Goal: Transaction & Acquisition: Purchase product/service

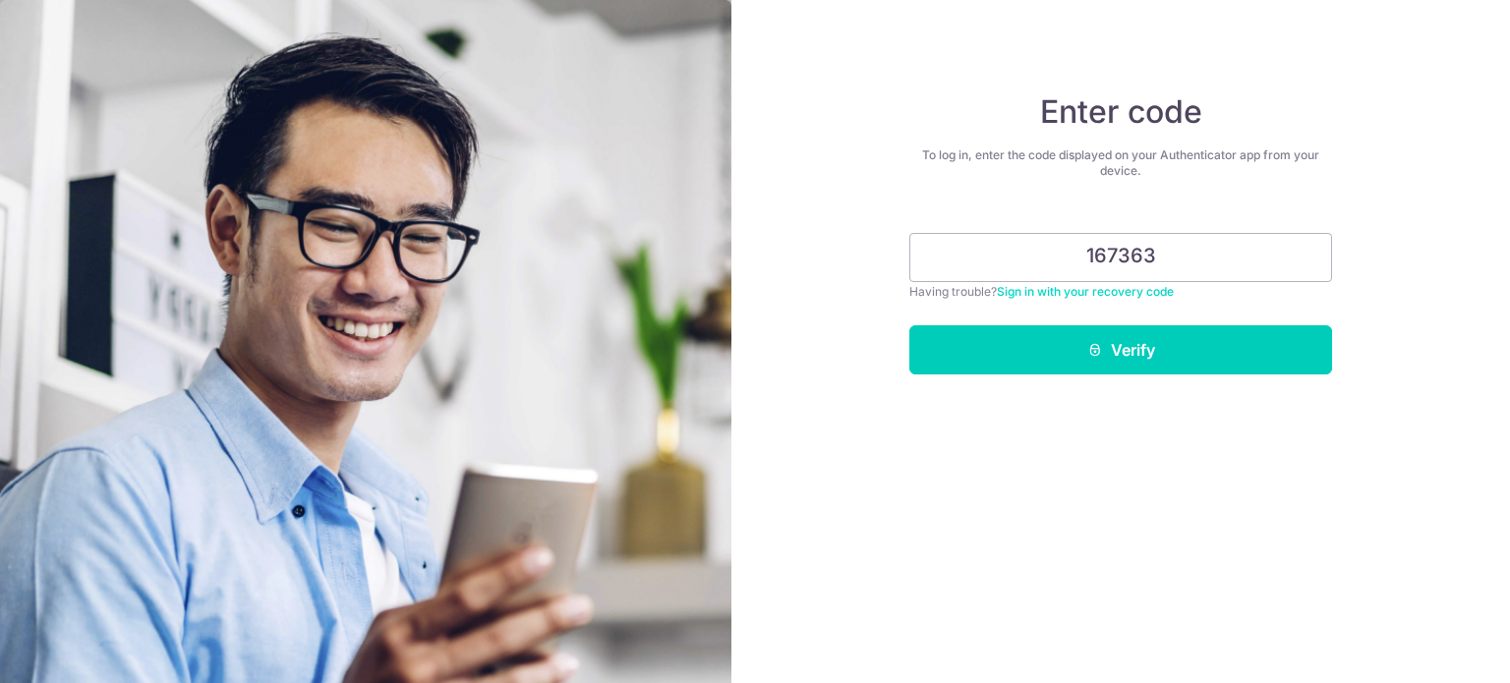
type input "167363"
click at [909, 325] on button "Verify" at bounding box center [1120, 349] width 423 height 49
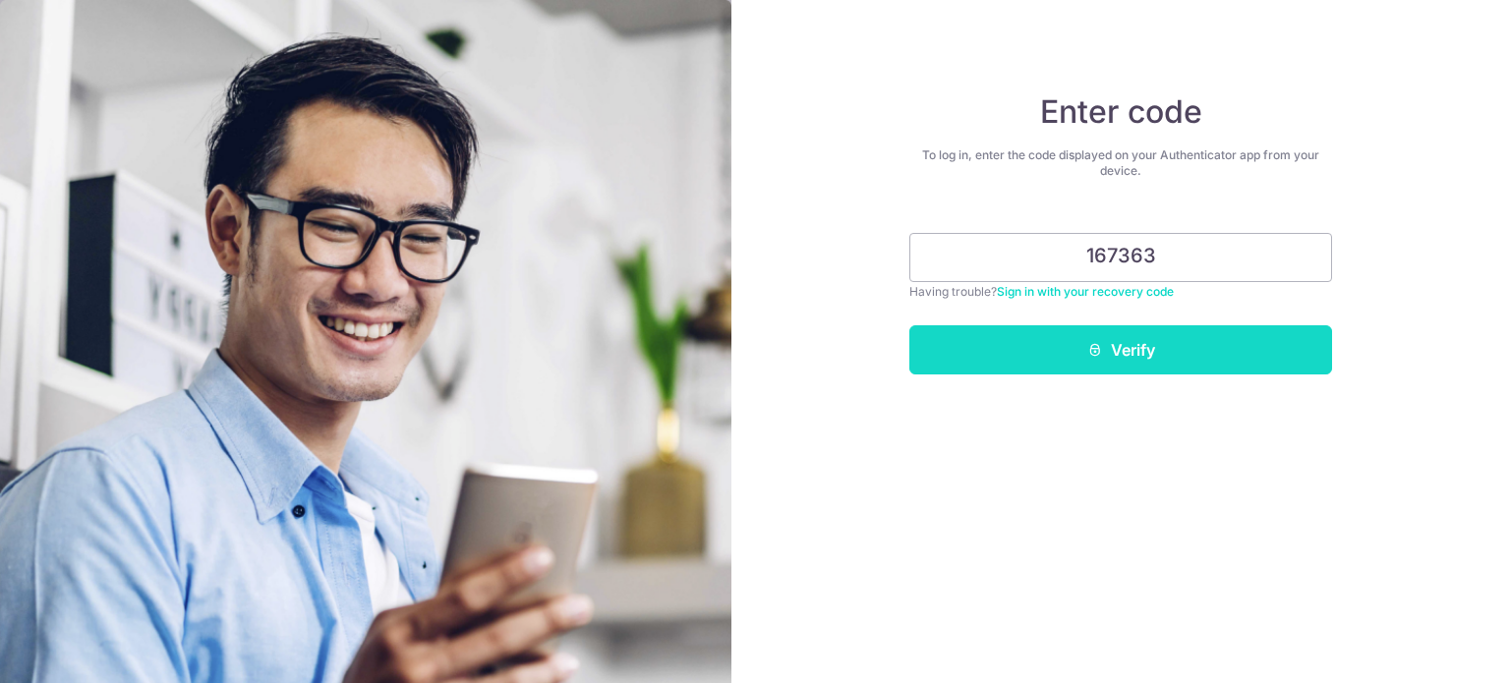
click at [1117, 349] on button "Verify" at bounding box center [1120, 349] width 423 height 49
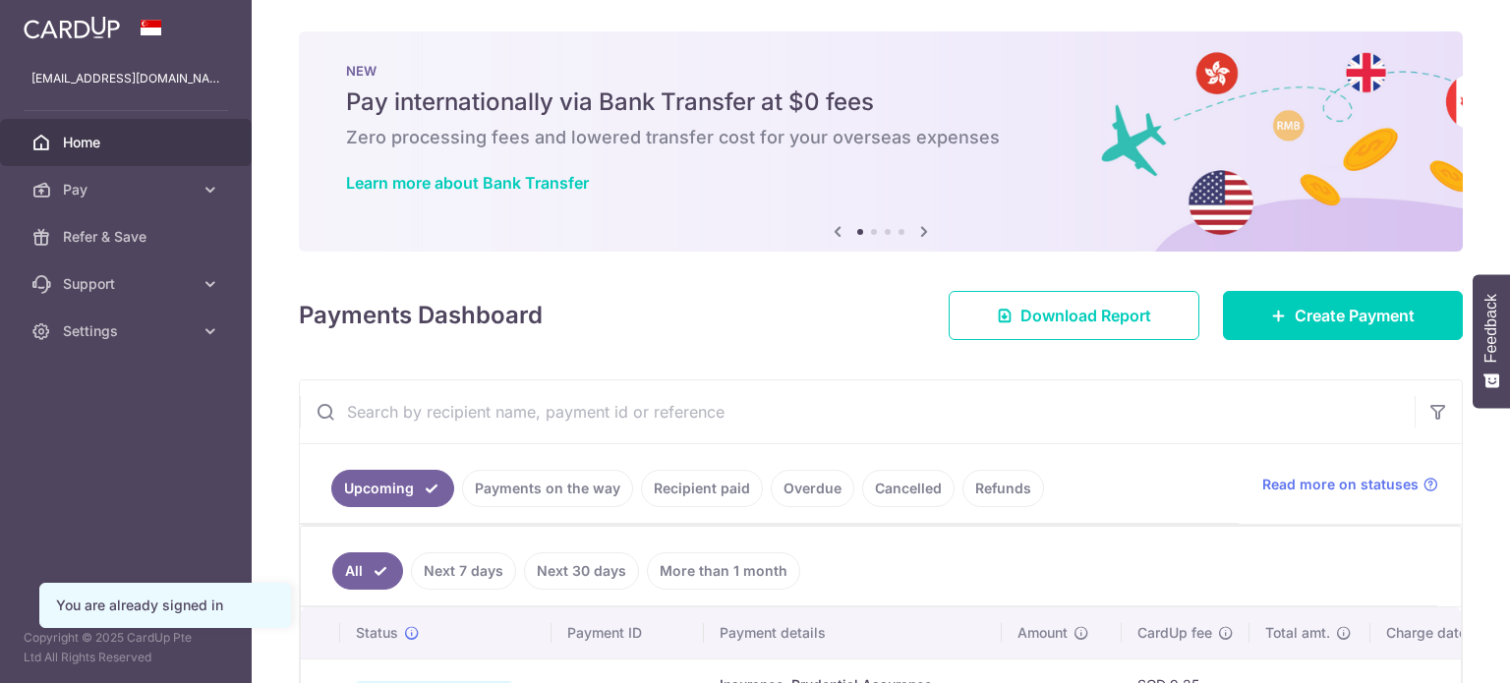
scroll to position [295, 0]
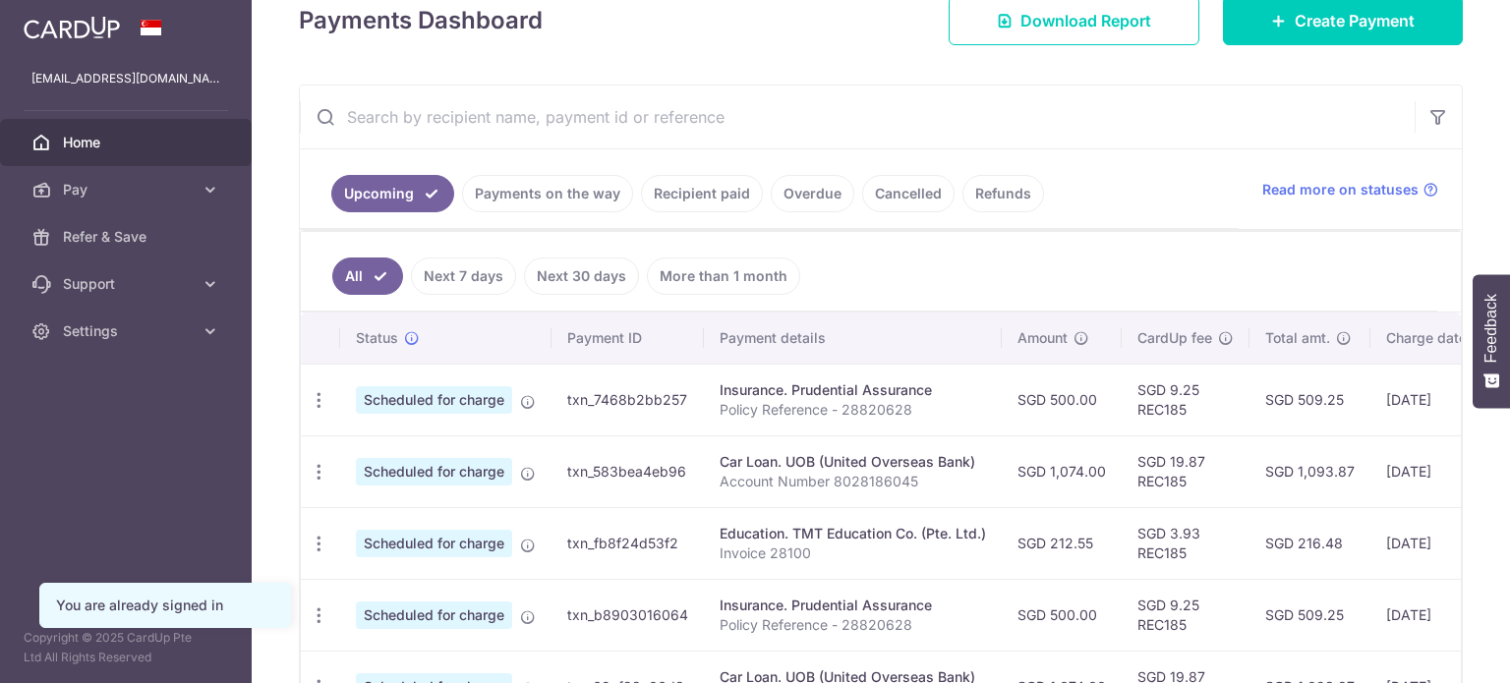
click at [474, 273] on link "Next 7 days" at bounding box center [463, 276] width 105 height 37
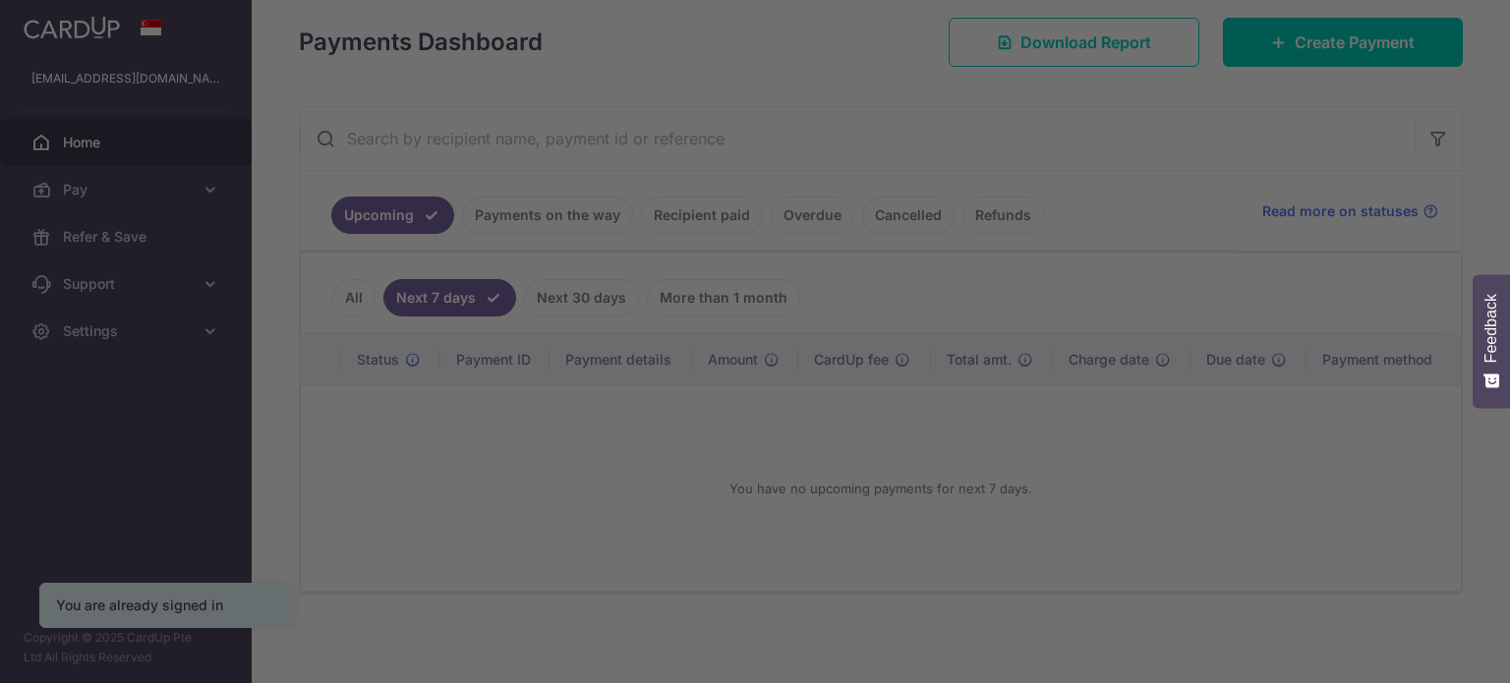
scroll to position [0, 0]
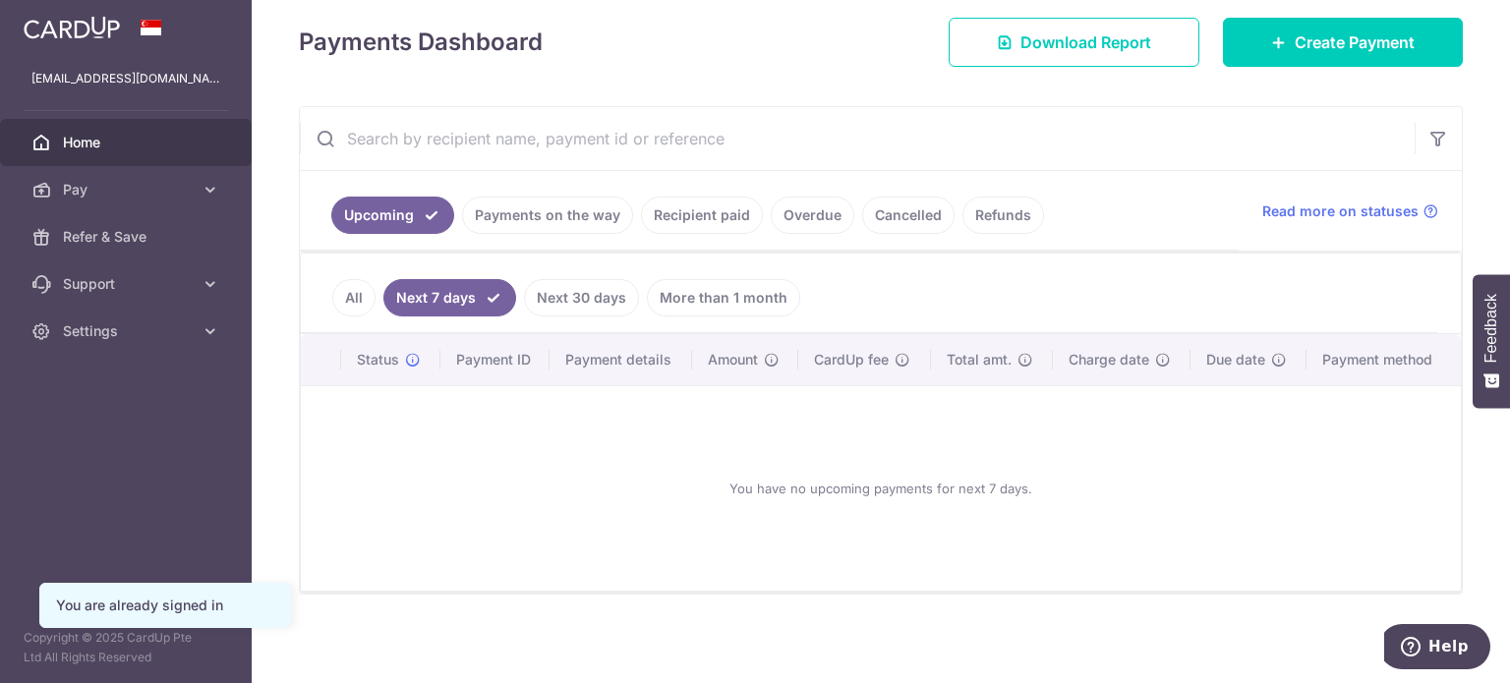
click at [586, 211] on link "Payments on the way" at bounding box center [547, 215] width 171 height 37
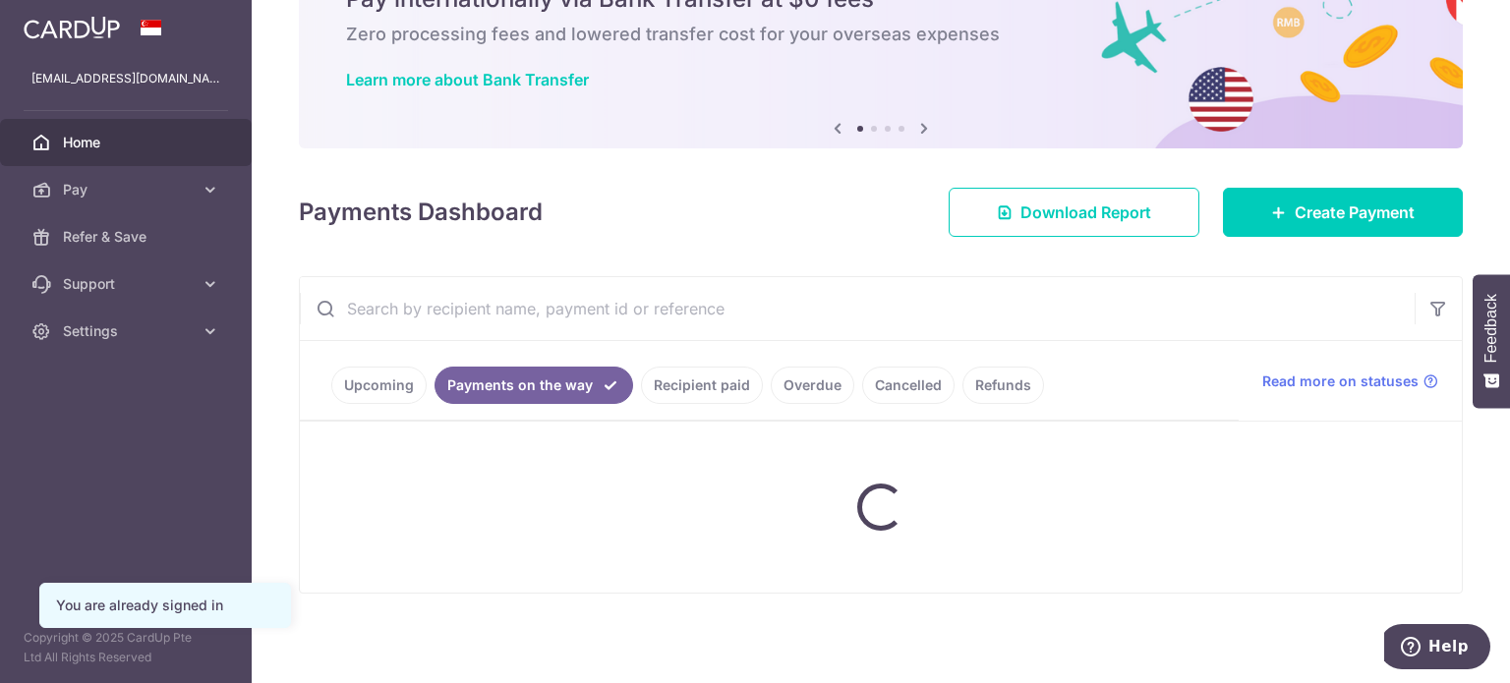
scroll to position [139, 0]
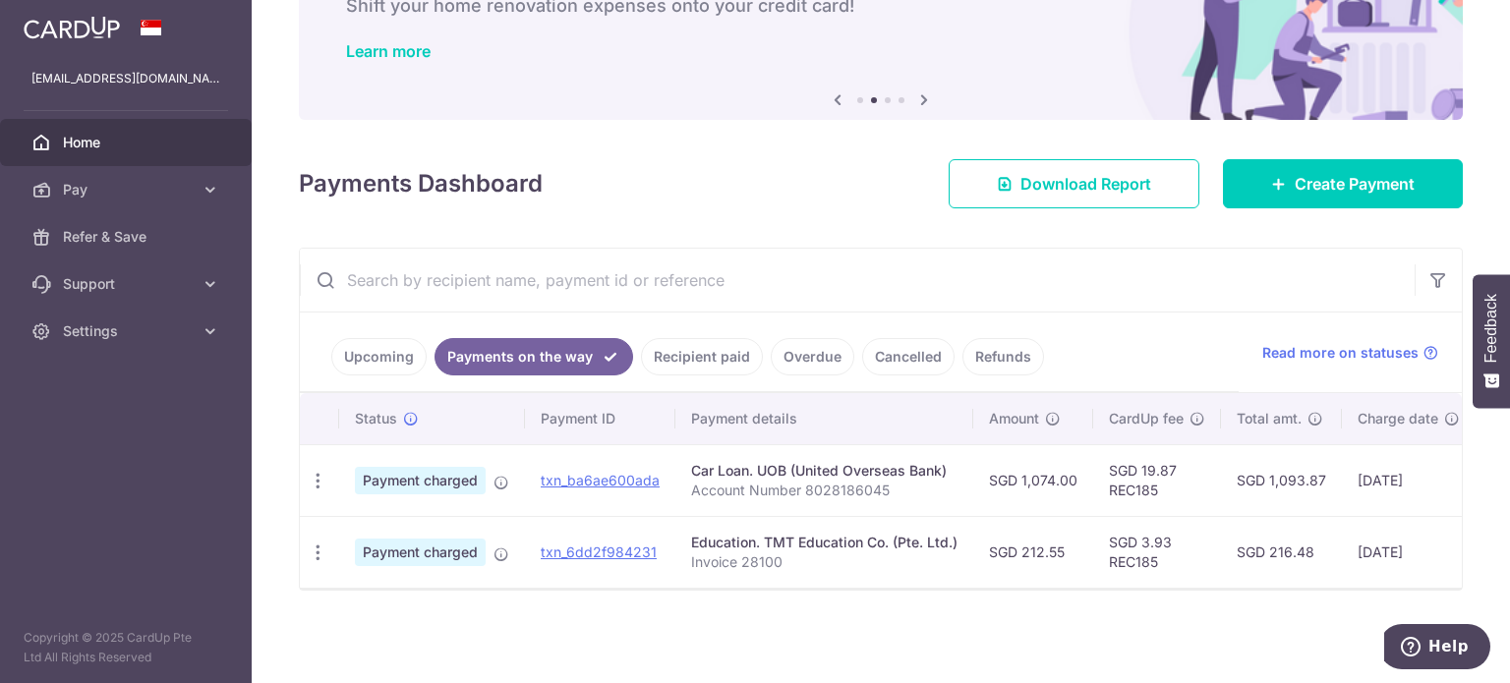
click at [1021, 542] on td "SGD 212.55" at bounding box center [1033, 552] width 120 height 72
drag, startPoint x: 1022, startPoint y: 540, endPoint x: 1063, endPoint y: 541, distance: 40.3
click at [1063, 541] on td "SGD 212.55" at bounding box center [1033, 552] width 120 height 72
copy td "212.55"
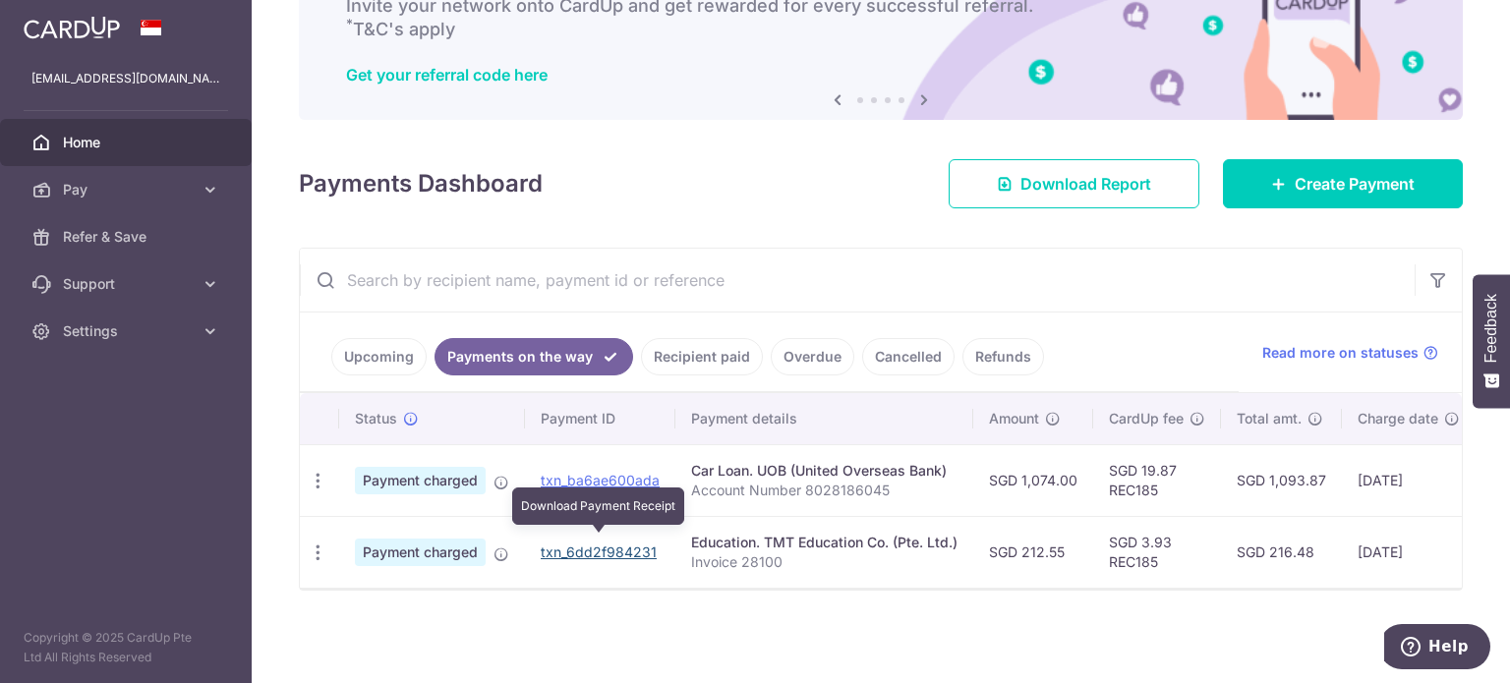
drag, startPoint x: 629, startPoint y: 541, endPoint x: 833, endPoint y: 73, distance: 510.6
click at [629, 544] on link "txn_6dd2f984231" at bounding box center [599, 552] width 116 height 17
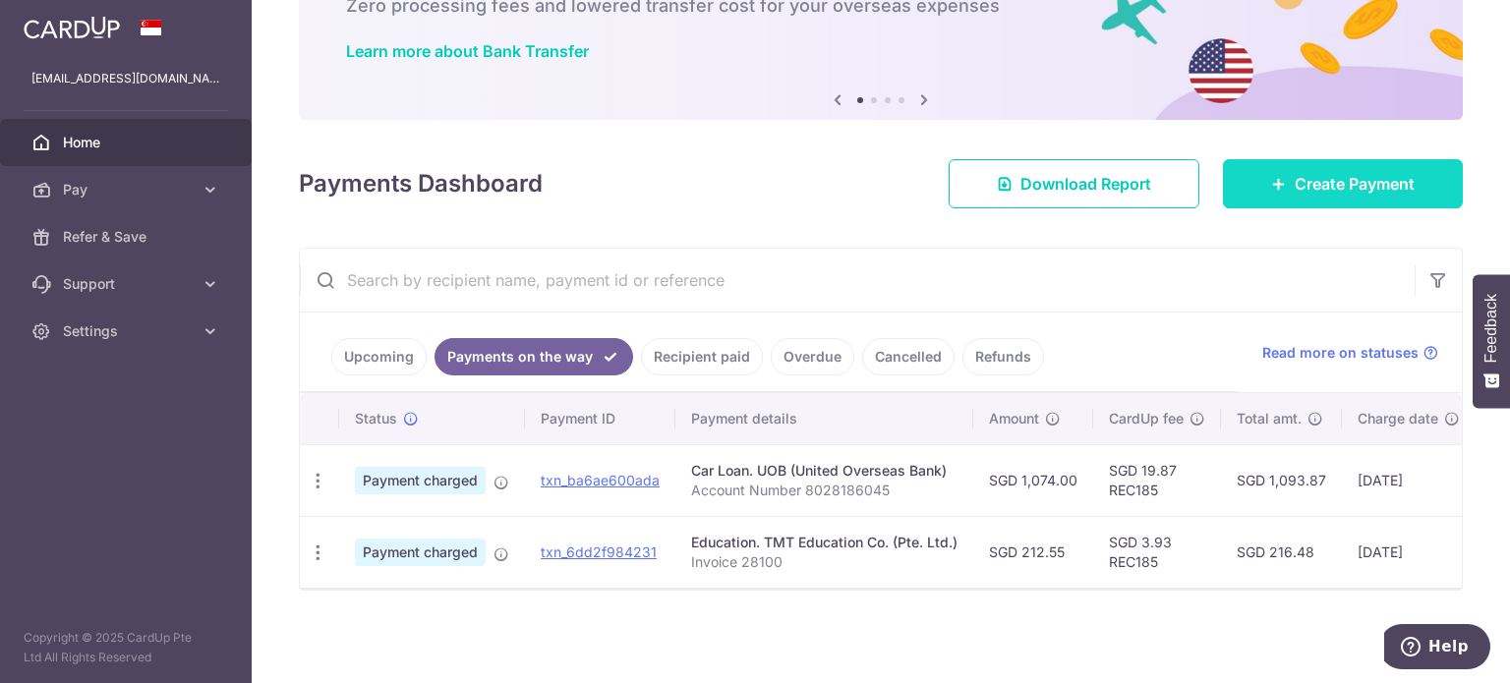
click at [1341, 184] on span "Create Payment" at bounding box center [1354, 184] width 120 height 24
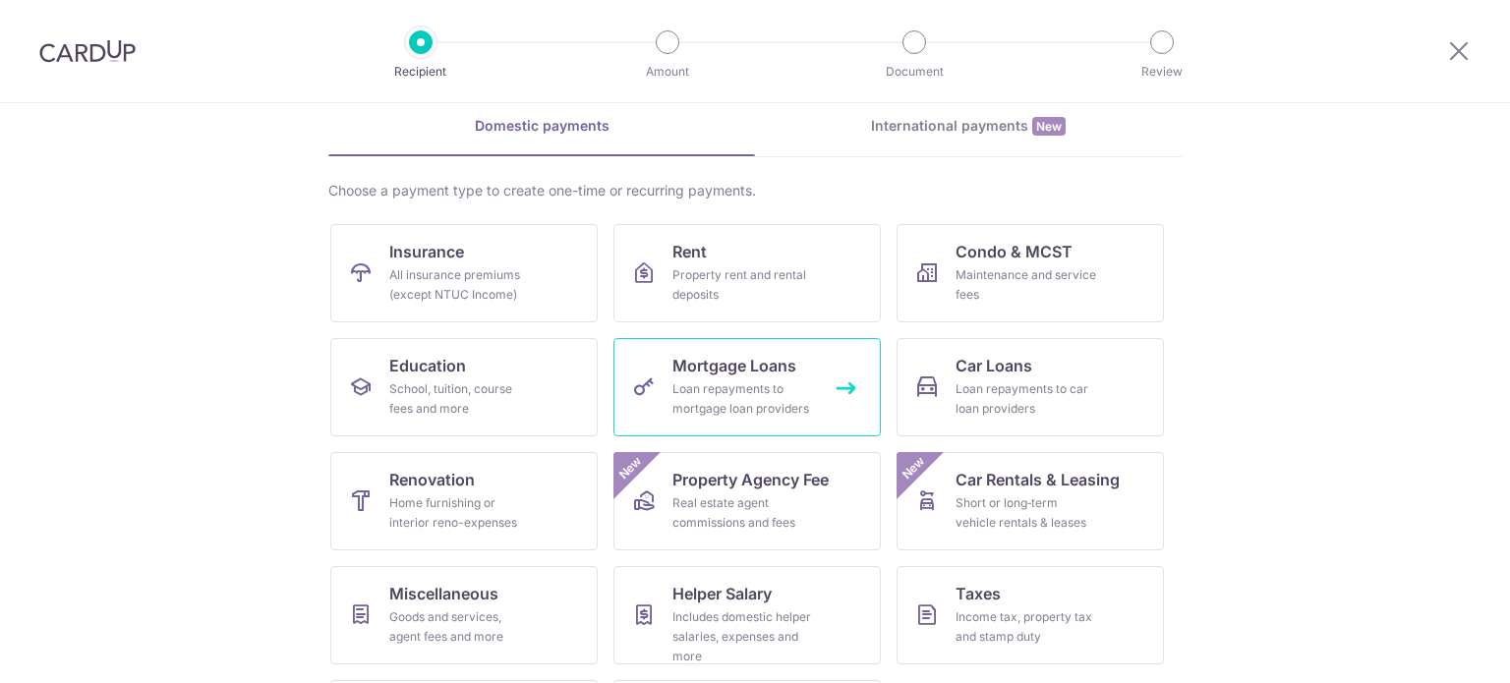
scroll to position [196, 0]
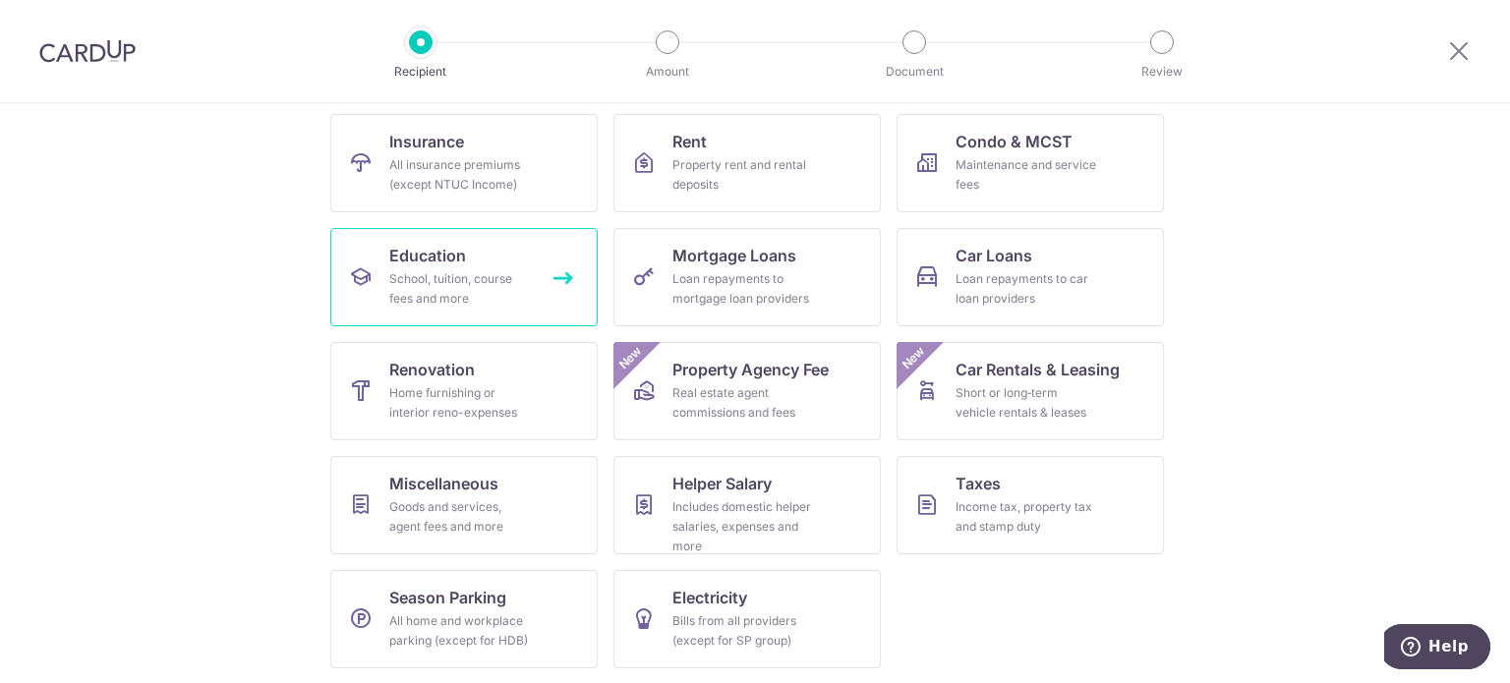
click at [421, 264] on span "Education" at bounding box center [427, 256] width 77 height 24
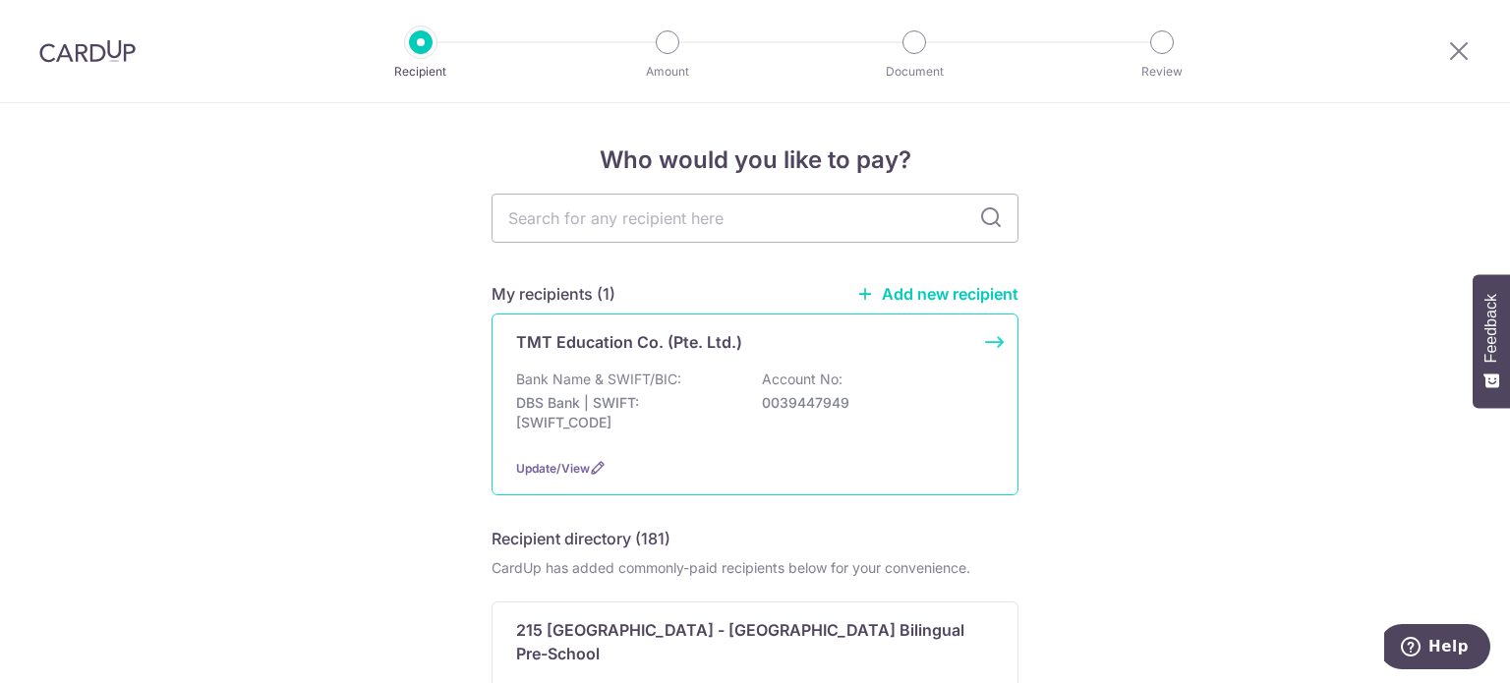
click at [647, 356] on div "TMT Education Co. (Pte. Ltd.) Bank Name & SWIFT/BIC: DBS Bank | SWIFT: DBSSSGSG…" at bounding box center [754, 405] width 527 height 182
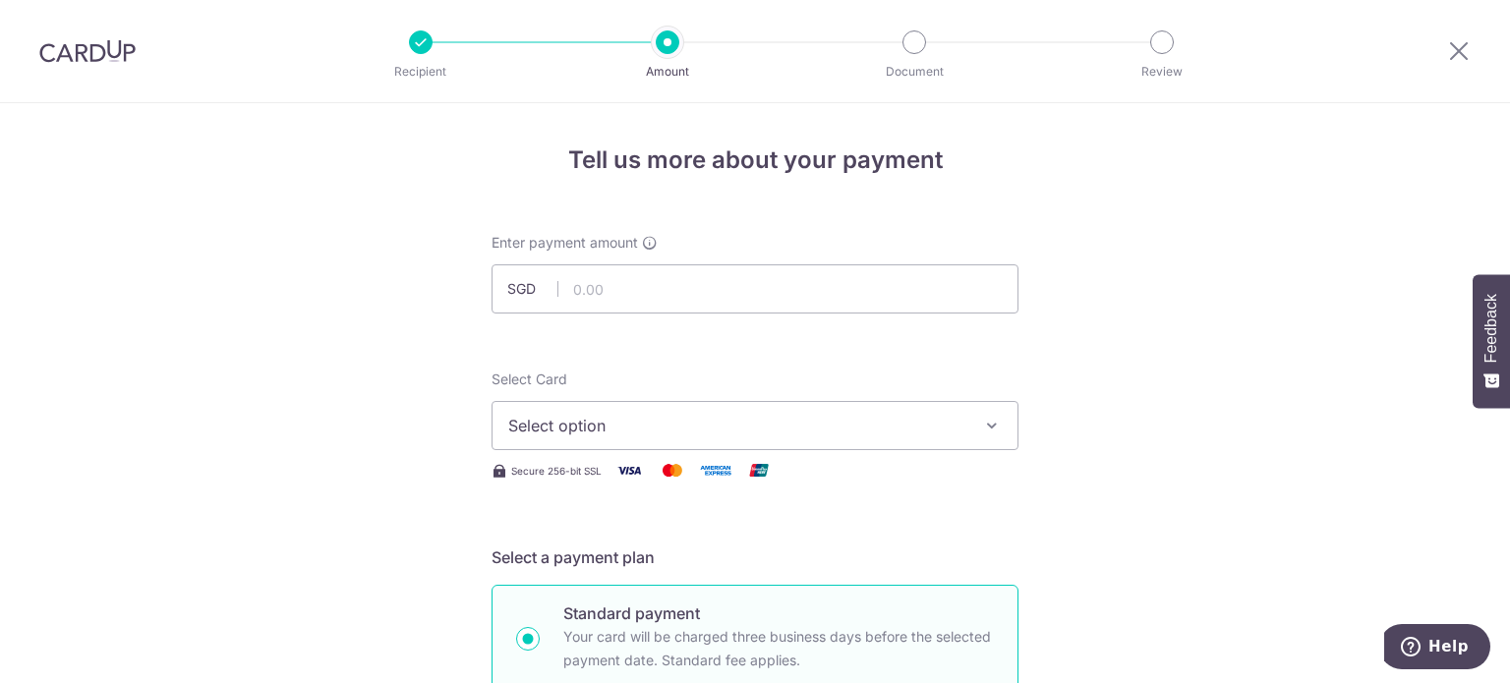
click at [607, 282] on input "text" at bounding box center [754, 288] width 527 height 49
paste input "53.14"
type input "53.14"
click at [637, 428] on span "Select option" at bounding box center [737, 426] width 458 height 24
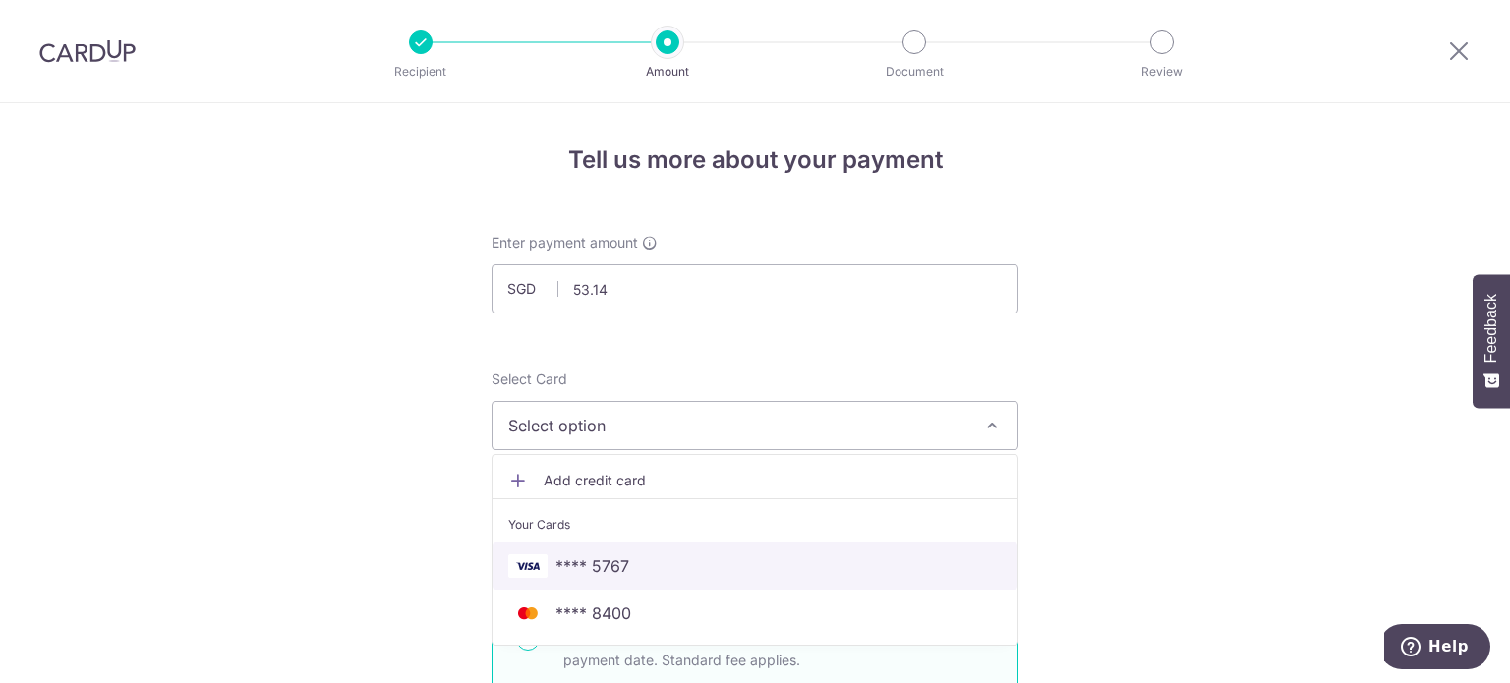
click at [630, 559] on span "**** 5767" at bounding box center [754, 566] width 493 height 24
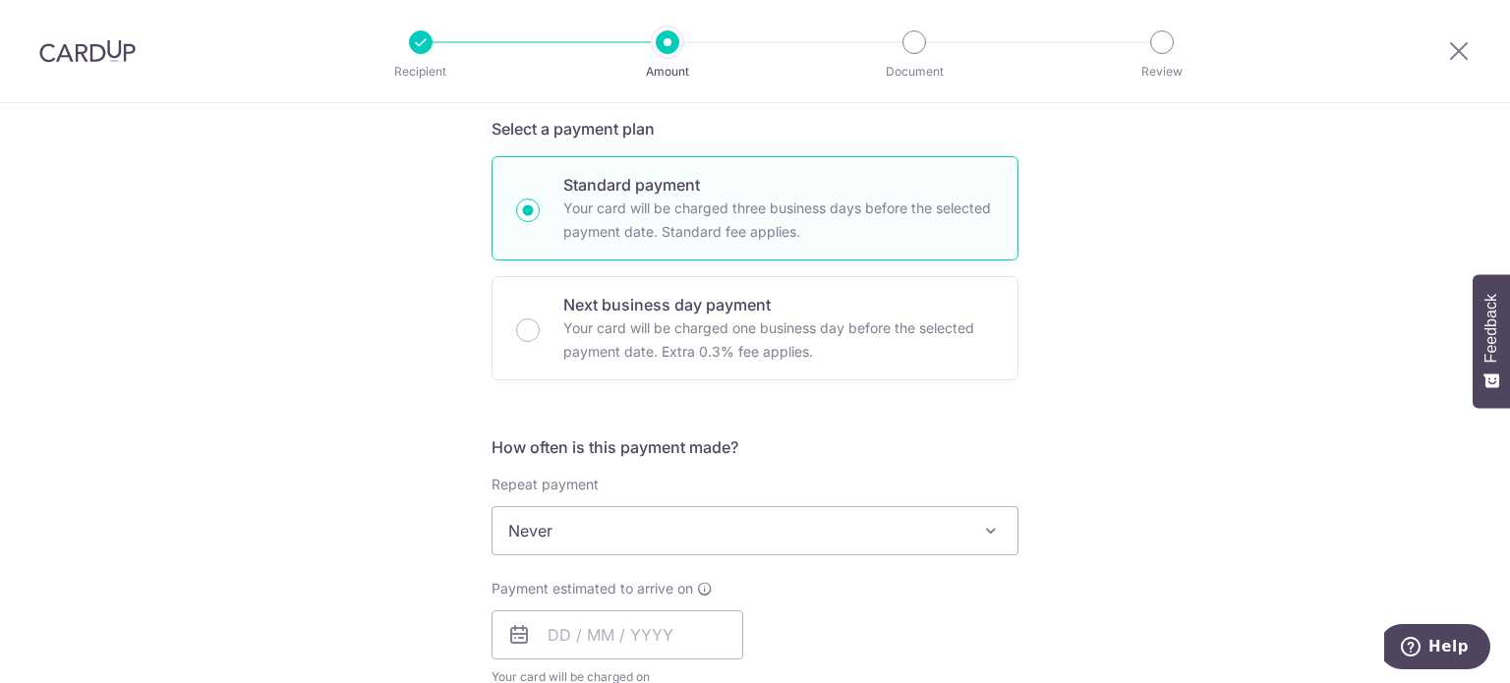
scroll to position [491, 0]
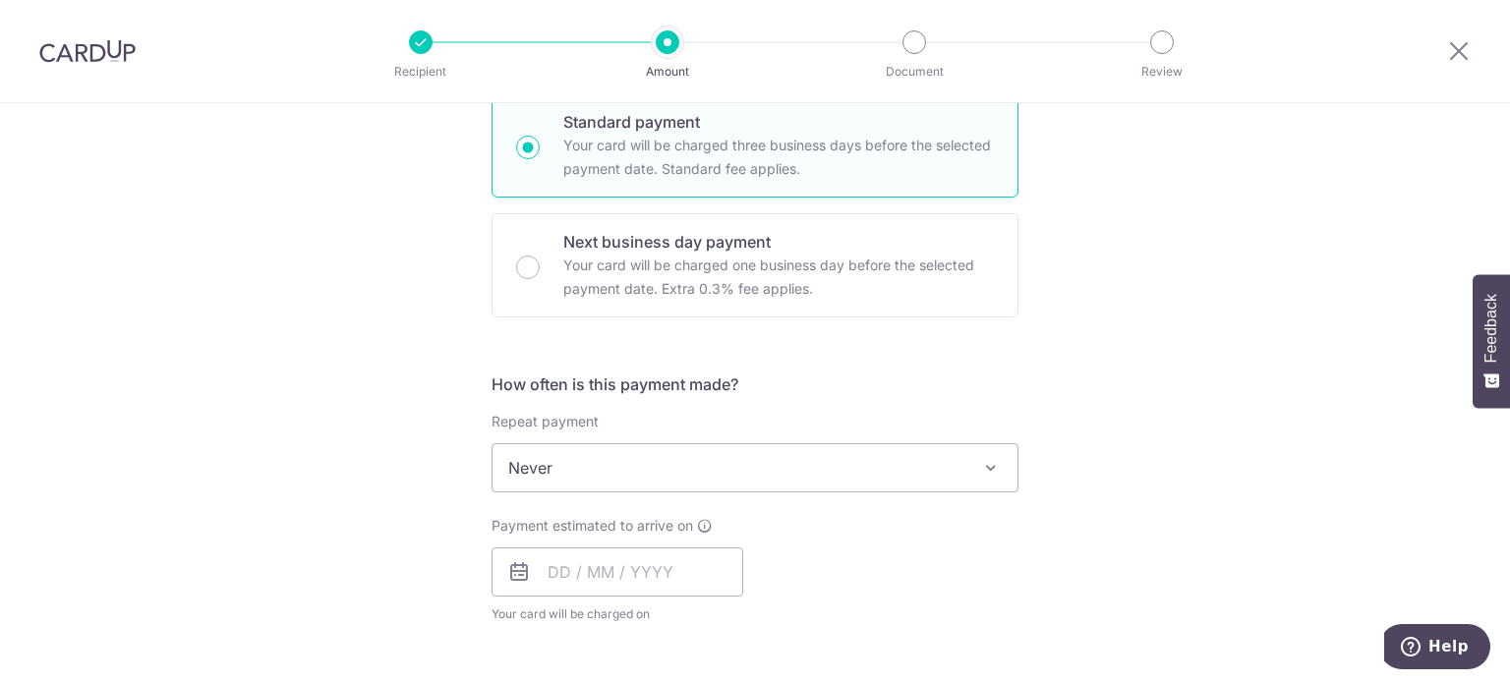
click at [567, 463] on span "Never" at bounding box center [754, 467] width 525 height 47
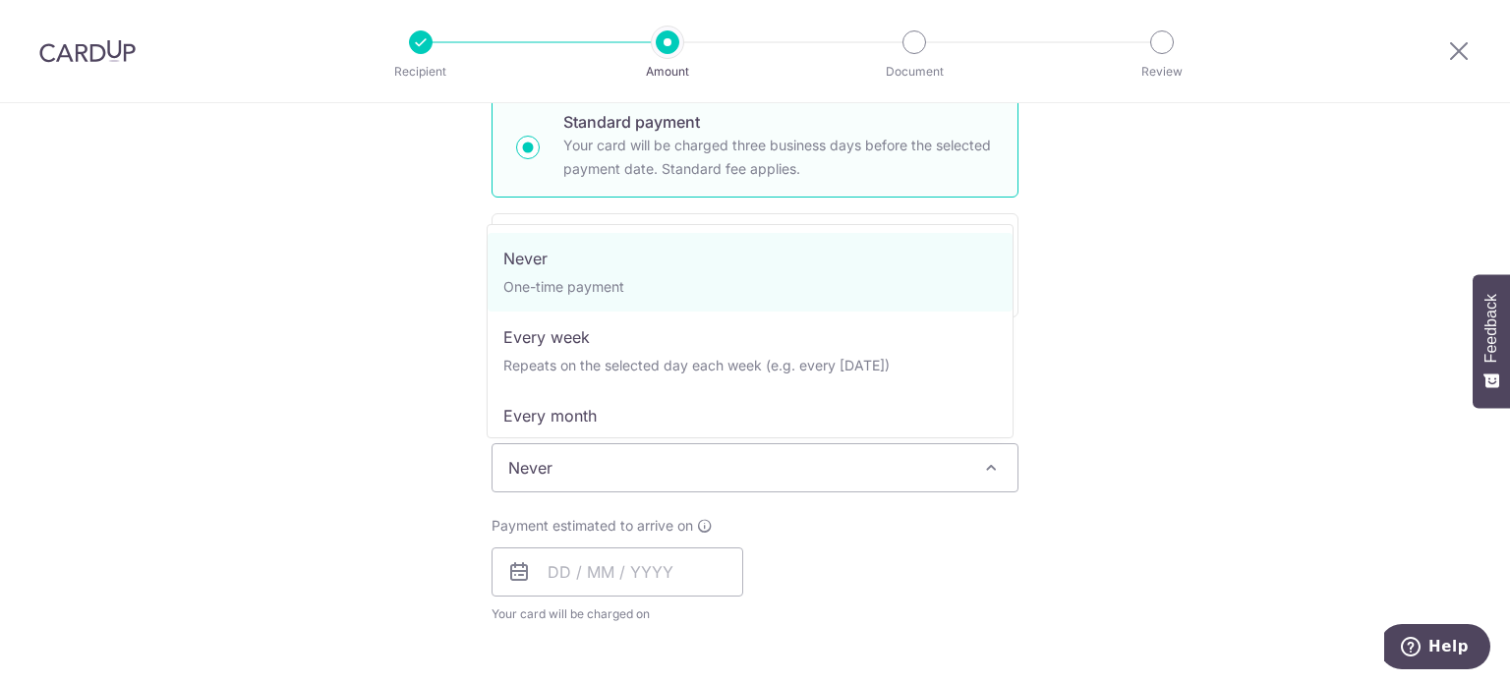
click at [570, 459] on span "Never" at bounding box center [754, 467] width 525 height 47
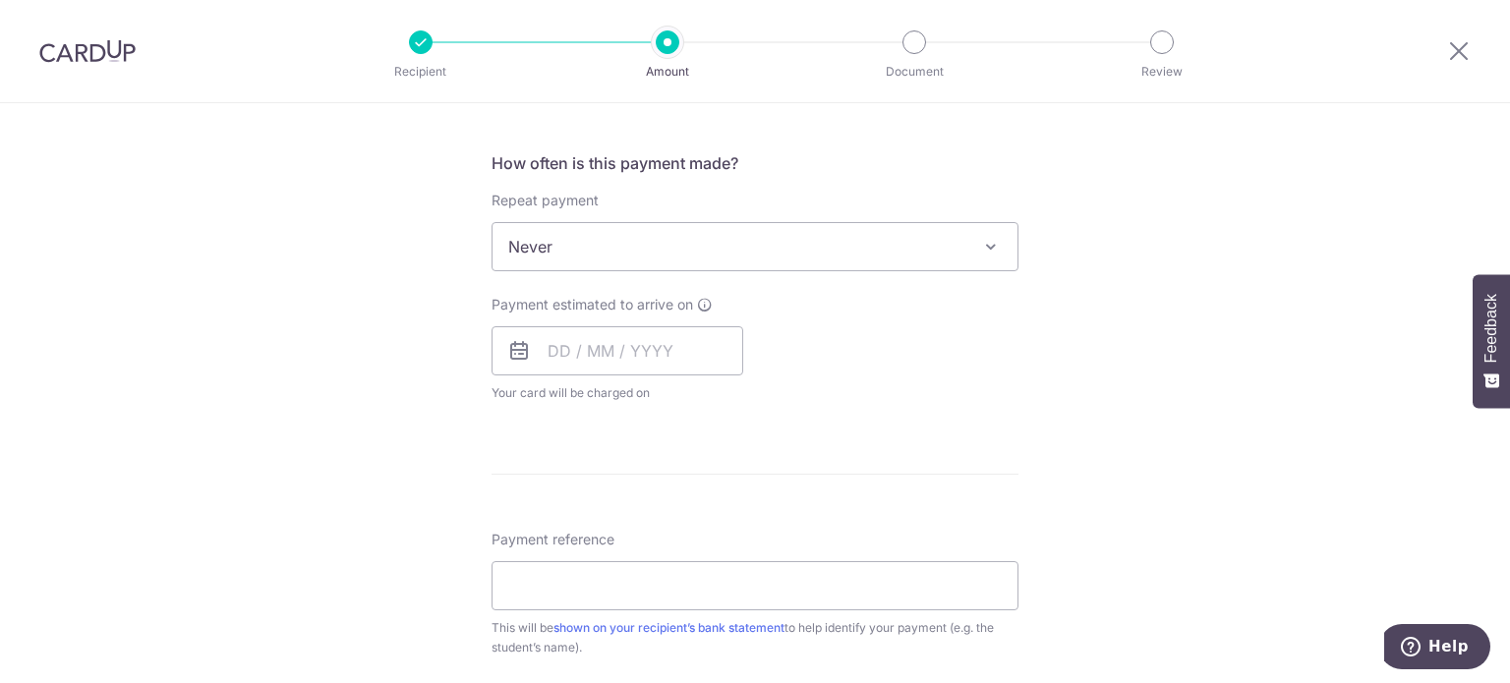
scroll to position [786, 0]
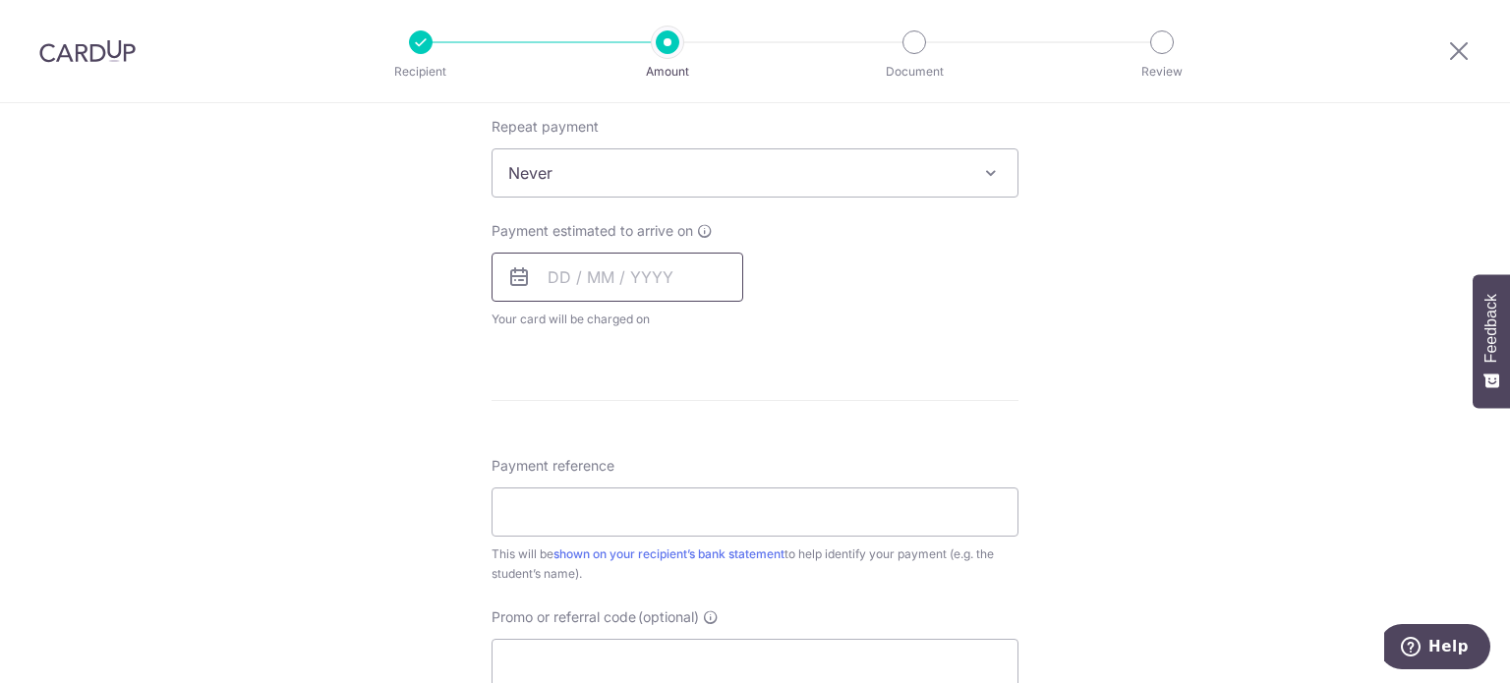
click at [558, 273] on input "text" at bounding box center [617, 277] width 252 height 49
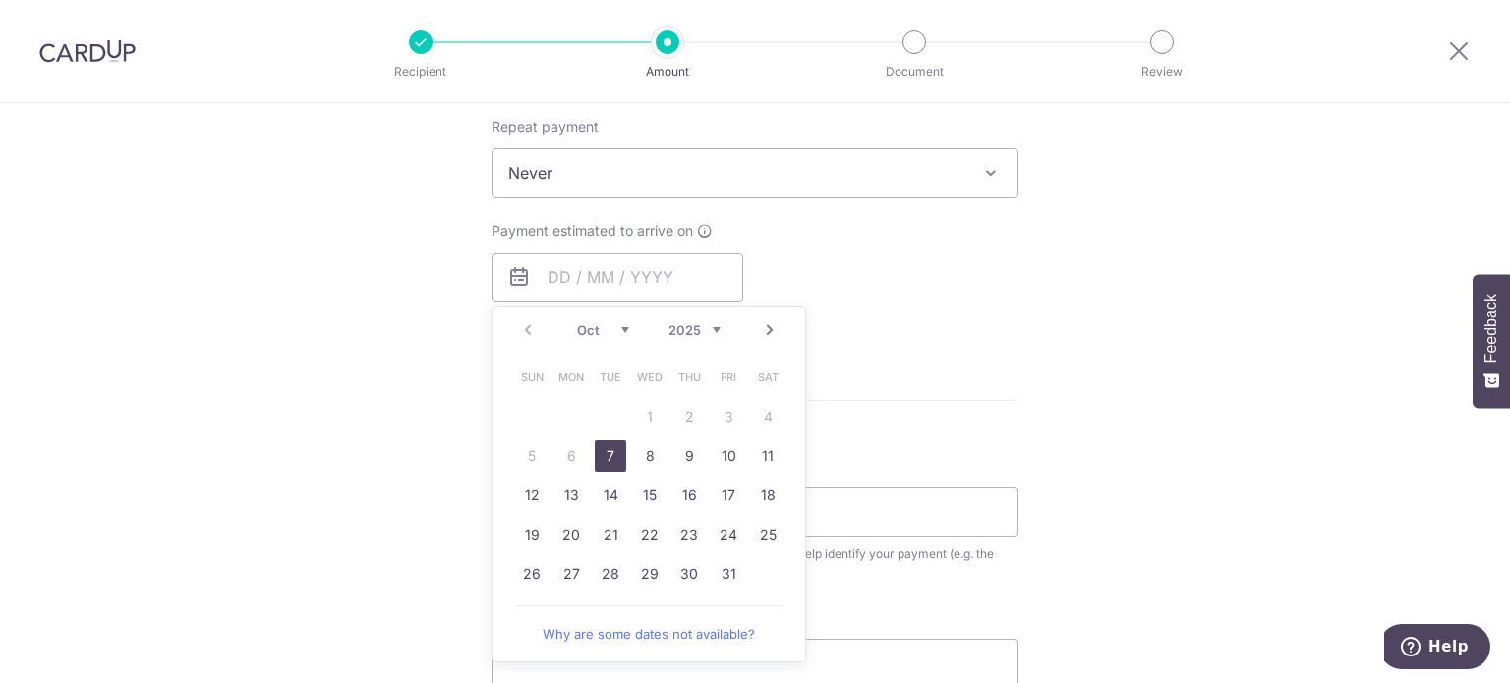
drag, startPoint x: 606, startPoint y: 446, endPoint x: 449, endPoint y: 423, distance: 159.0
click at [606, 446] on link "7" at bounding box center [610, 455] width 31 height 31
type input "[DATE]"
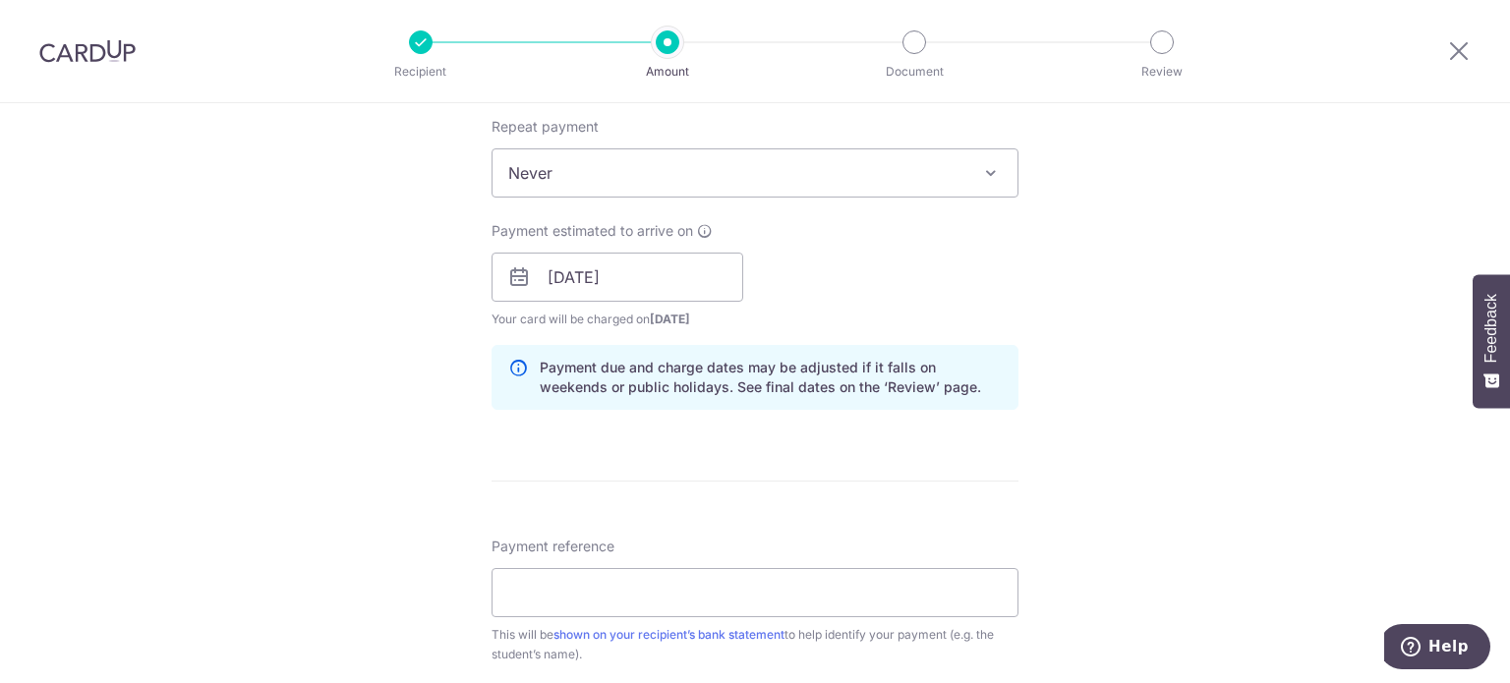
click at [387, 416] on div "Tell us more about your payment Enter payment amount SGD 53.14 53.14 Select Car…" at bounding box center [755, 286] width 1510 height 1939
click at [548, 280] on input "[DATE]" at bounding box center [617, 277] width 252 height 49
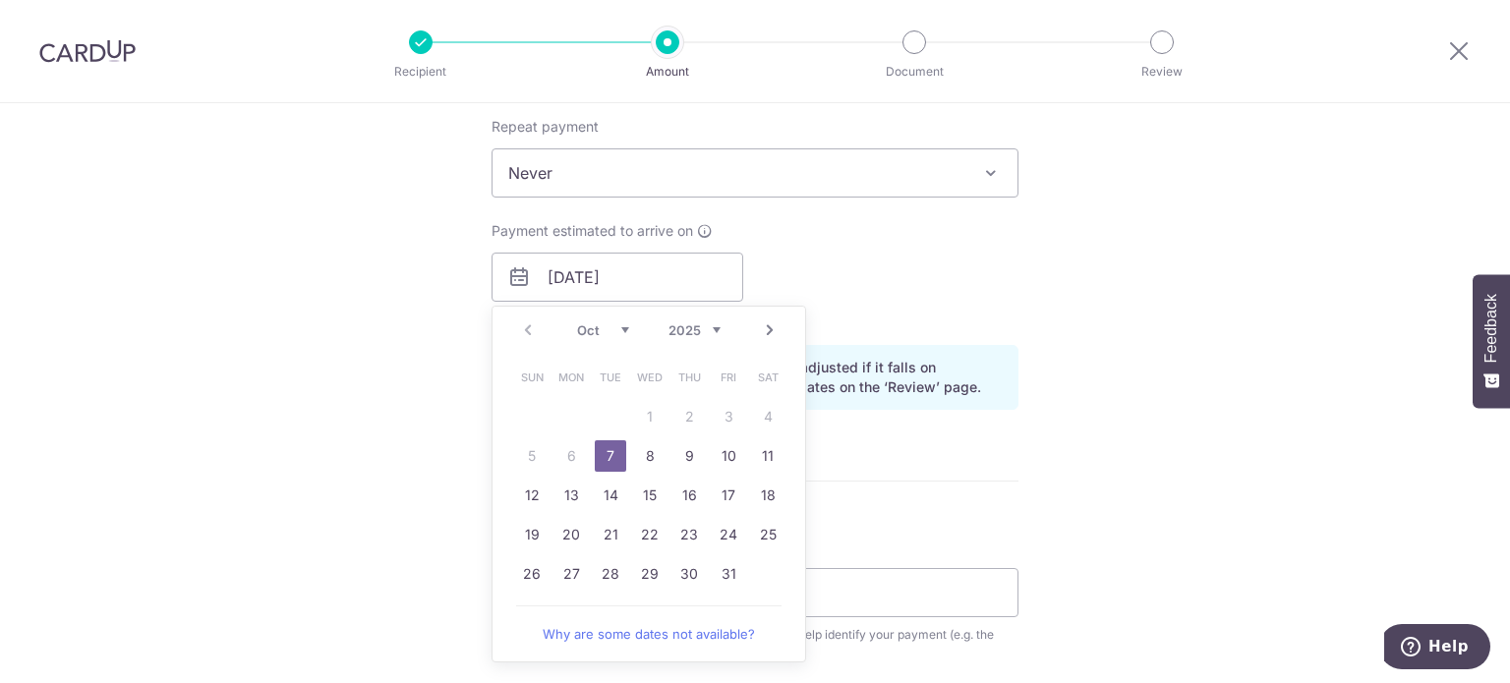
click at [600, 453] on link "7" at bounding box center [610, 455] width 31 height 31
click at [405, 404] on div "Tell us more about your payment Enter payment amount SGD 53.14 53.14 Select Car…" at bounding box center [755, 286] width 1510 height 1939
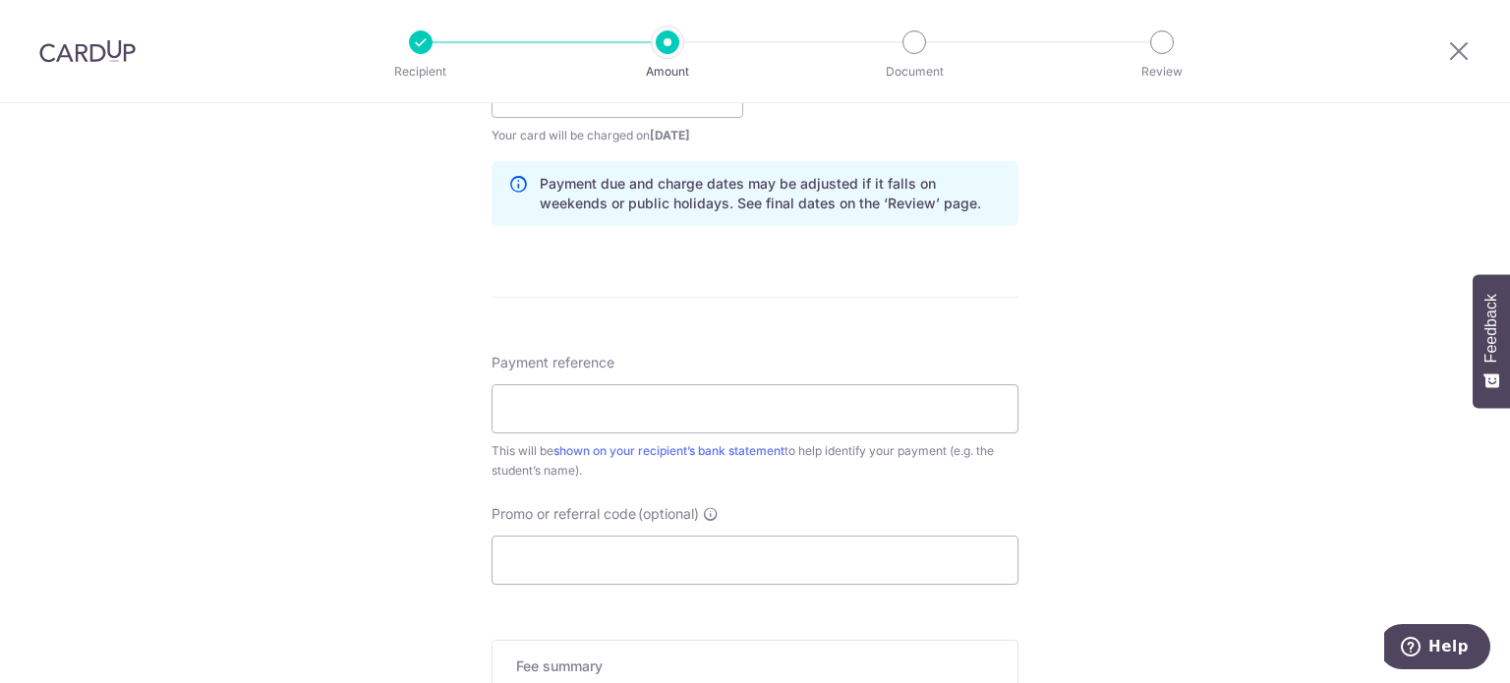
scroll to position [983, 0]
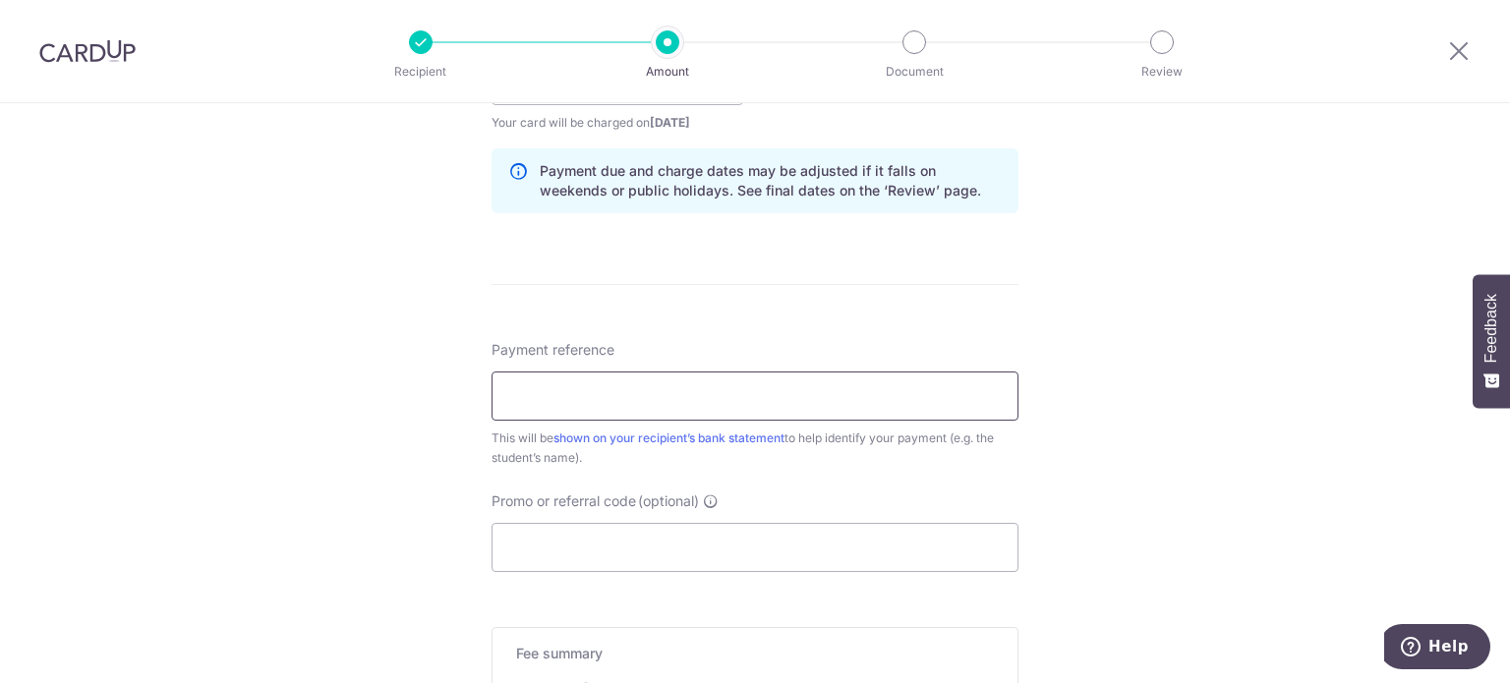
click at [544, 388] on input "Payment reference" at bounding box center [754, 396] width 527 height 49
paste input "Tax Invoice 28154"
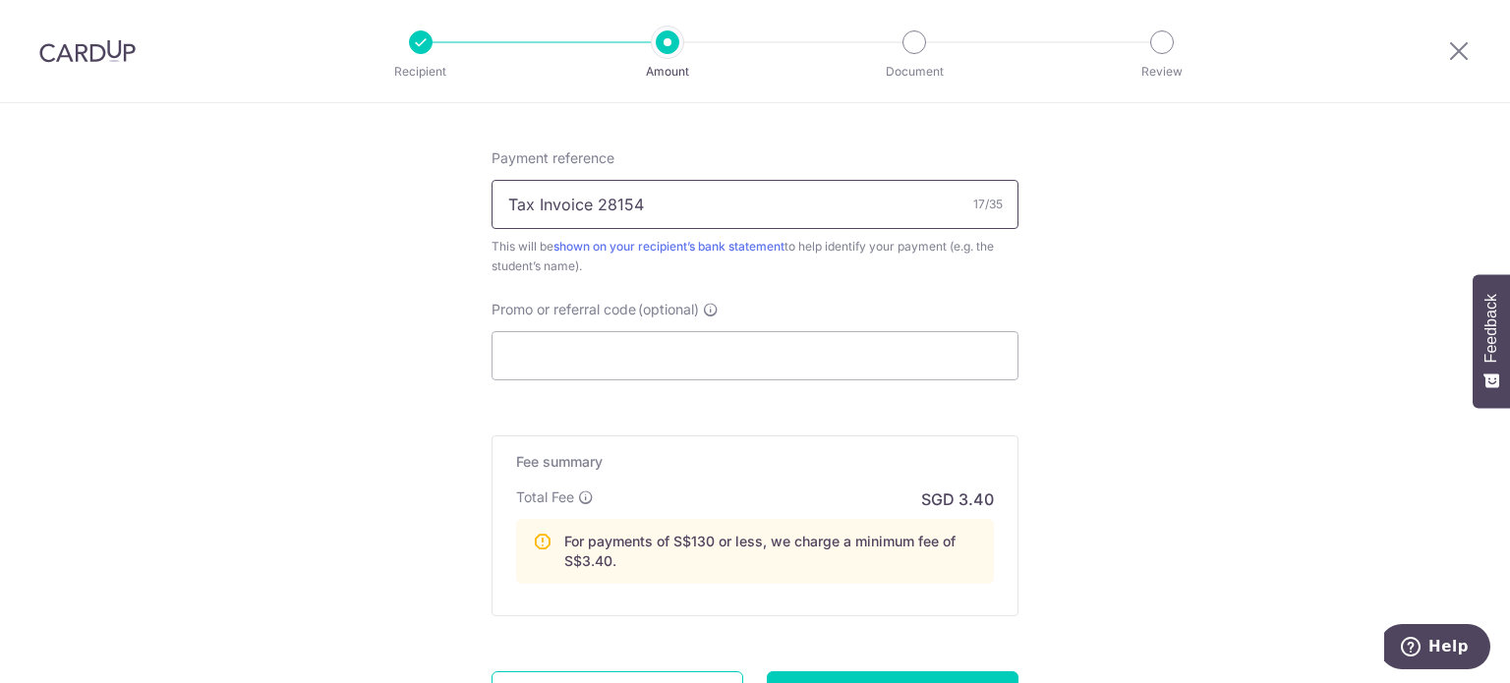
scroll to position [1356, 0]
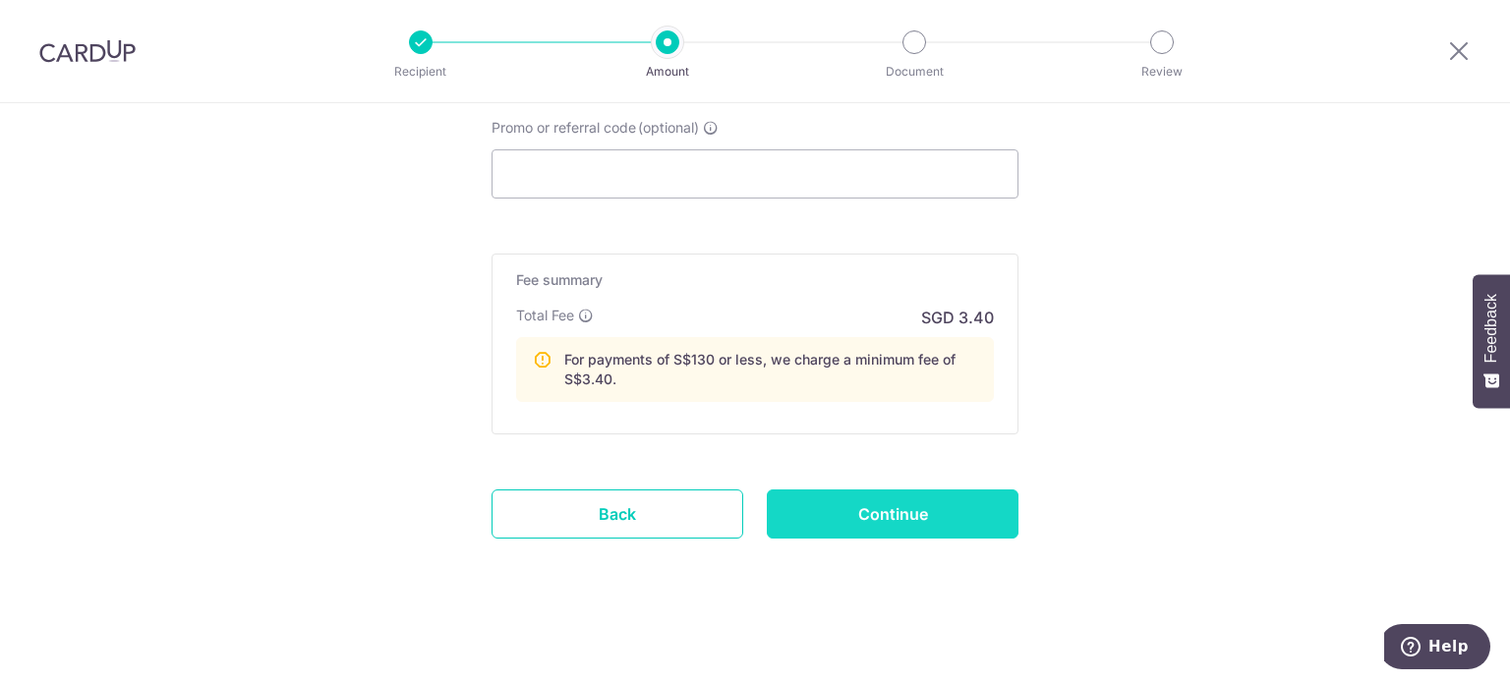
type input "Tax Invoice 28154"
click at [829, 511] on input "Continue" at bounding box center [893, 513] width 252 height 49
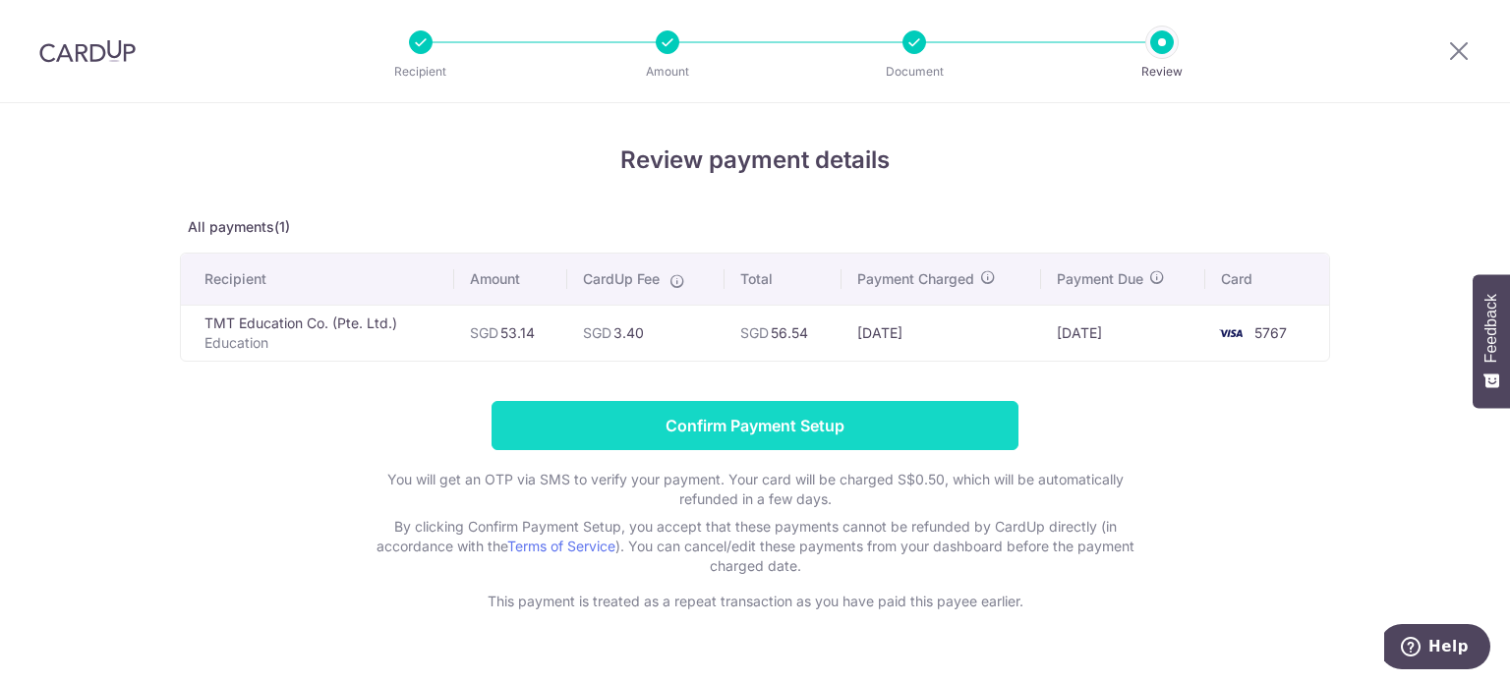
click at [752, 421] on input "Confirm Payment Setup" at bounding box center [754, 425] width 527 height 49
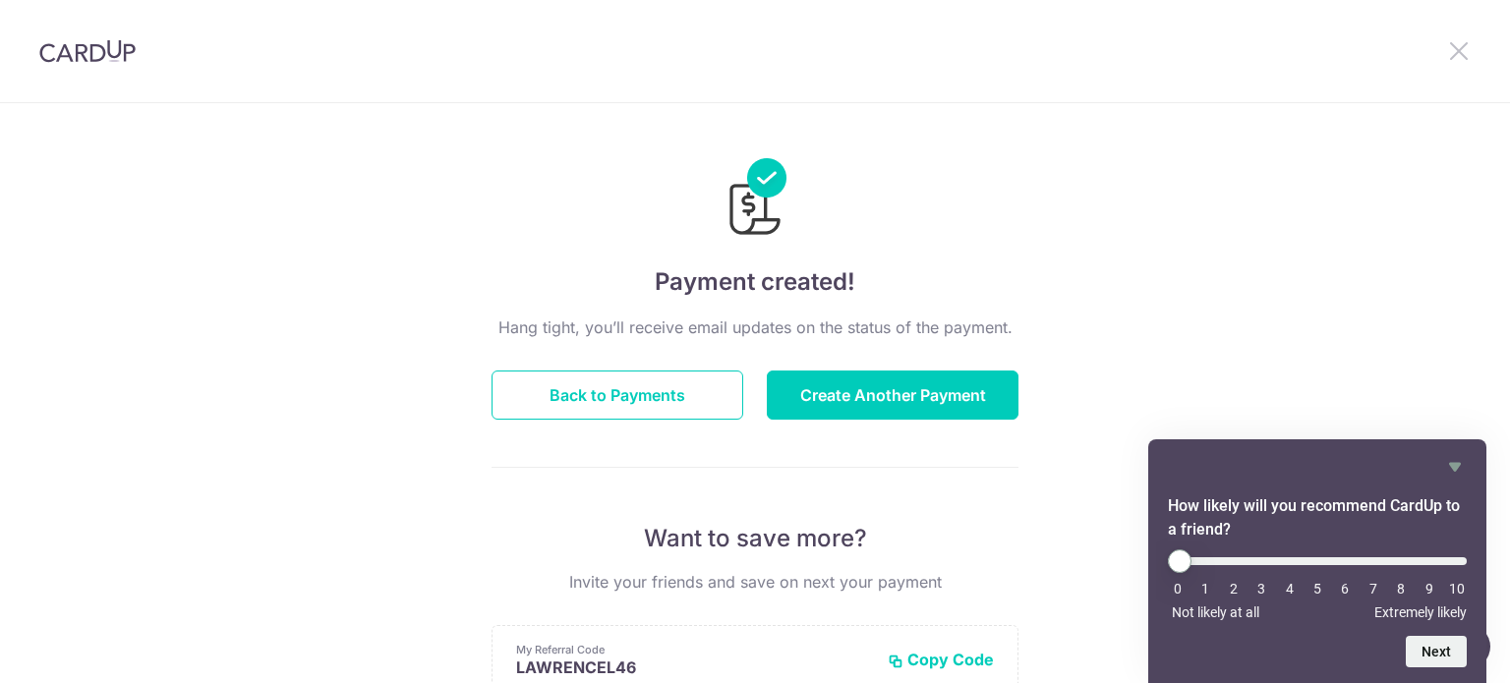
click at [1466, 47] on icon at bounding box center [1459, 50] width 24 height 25
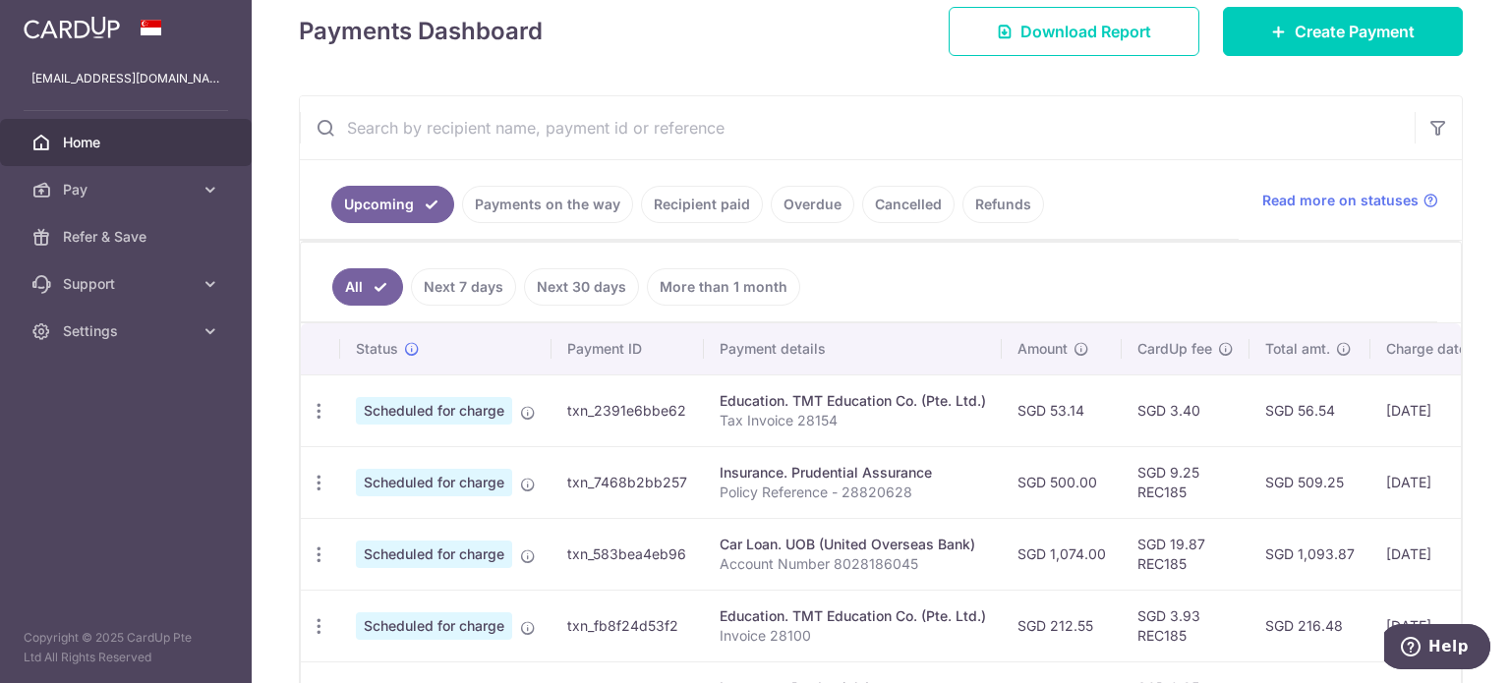
scroll to position [295, 0]
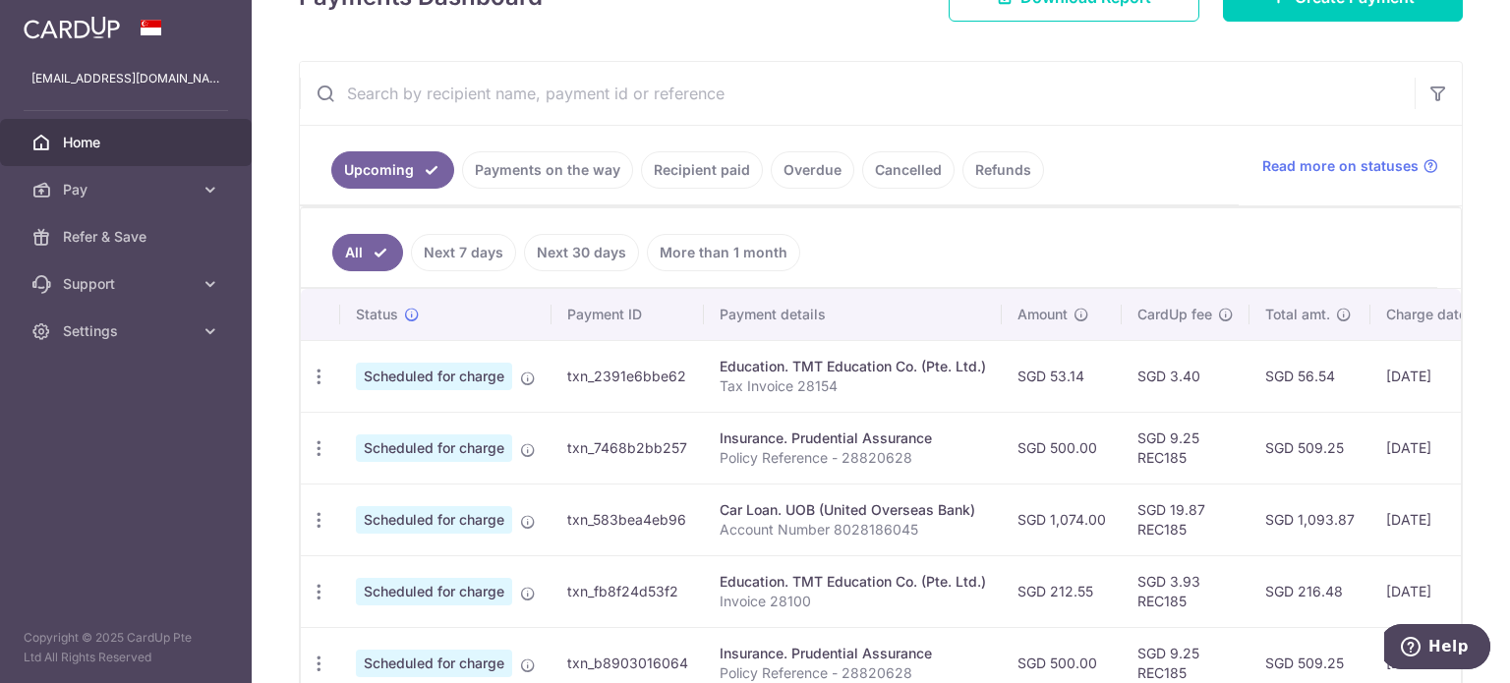
click at [647, 369] on td "txn_2391e6bbe62" at bounding box center [627, 376] width 152 height 72
click at [889, 244] on ul "All Next 7 days Next 30 days More than 1 month" at bounding box center [869, 248] width 1136 height 80
click at [543, 178] on link "Payments on the way" at bounding box center [547, 169] width 171 height 37
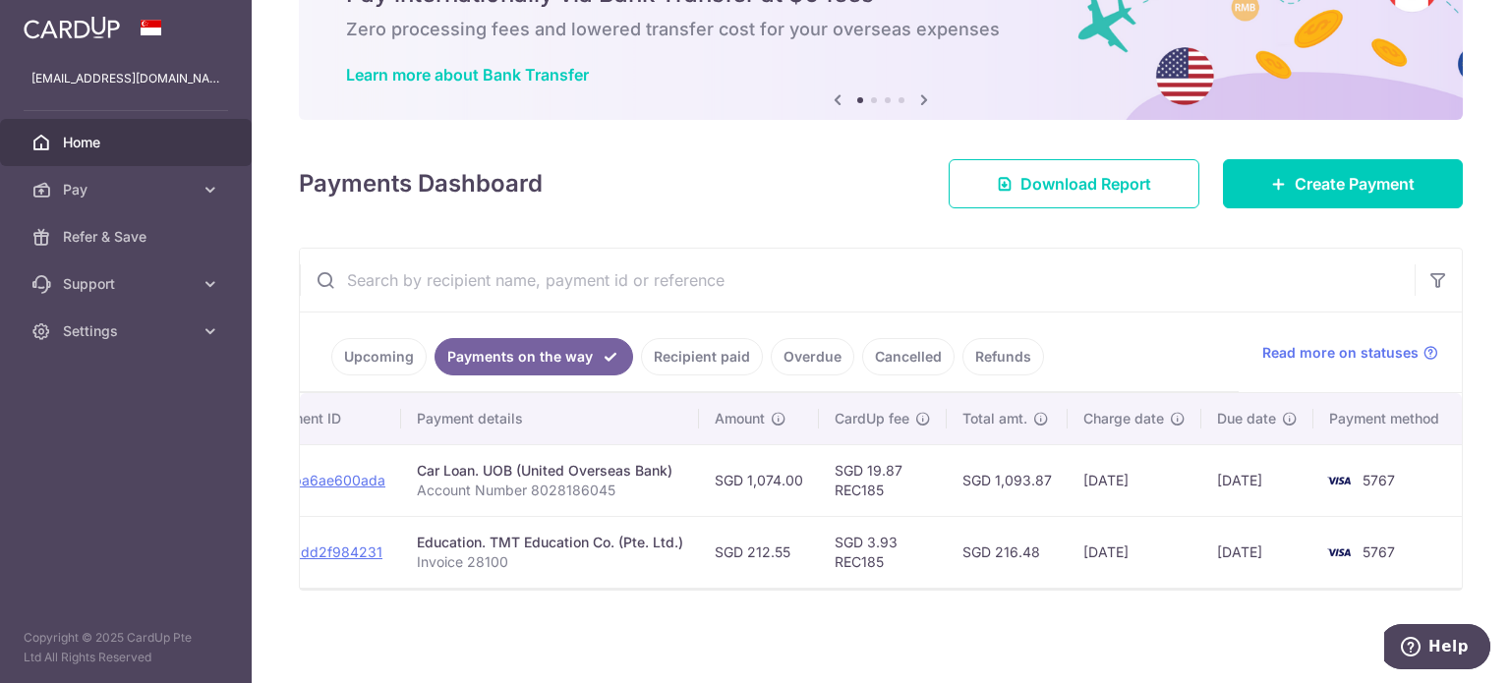
scroll to position [0, 0]
